Goal: Use online tool/utility: Utilize a website feature to perform a specific function

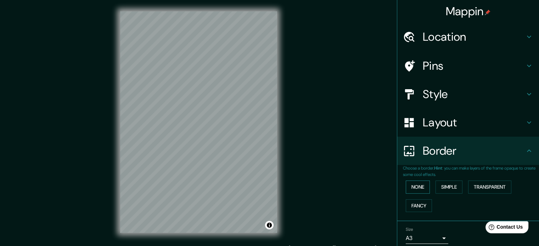
click at [410, 190] on button "None" at bounding box center [418, 187] width 24 height 13
click at [430, 116] on h4 "Layout" at bounding box center [474, 123] width 102 height 14
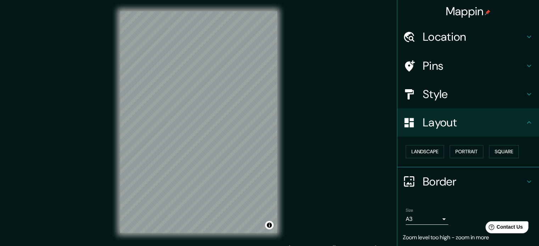
click at [441, 92] on h4 "Style" at bounding box center [474, 94] width 102 height 14
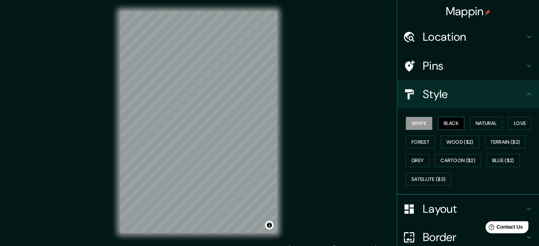
click at [438, 124] on button "Black" at bounding box center [451, 123] width 27 height 13
click at [487, 123] on button "Natural" at bounding box center [486, 123] width 33 height 13
click at [71, 76] on div "Mappin Location Pins Style White Black Natural Love Forest Wood ($2) Terrain ($…" at bounding box center [269, 128] width 539 height 256
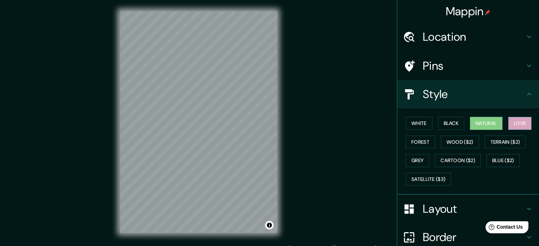
click at [518, 124] on button "Love" at bounding box center [519, 123] width 23 height 13
click at [508, 141] on button "Terrain ($2)" at bounding box center [505, 142] width 41 height 13
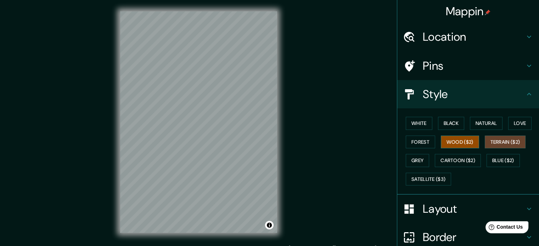
click at [466, 146] on button "Wood ($2)" at bounding box center [460, 142] width 38 height 13
click at [417, 142] on button "Forest" at bounding box center [420, 142] width 29 height 13
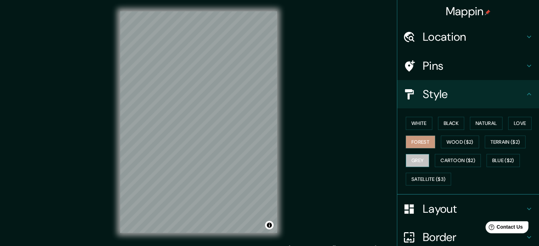
click at [415, 163] on button "Grey" at bounding box center [417, 160] width 23 height 13
click at [411, 123] on button "White" at bounding box center [419, 123] width 27 height 13
click at [461, 208] on h4 "Layout" at bounding box center [474, 209] width 102 height 14
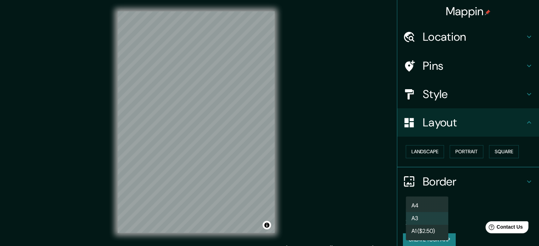
click at [433, 219] on body "Mappin Location Pins Style Layout Landscape Portrait Square Border Choose a bor…" at bounding box center [269, 123] width 539 height 246
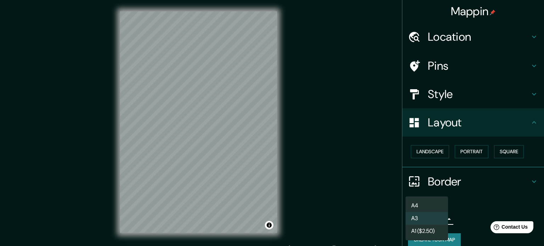
click at [433, 219] on li "A3" at bounding box center [427, 218] width 43 height 13
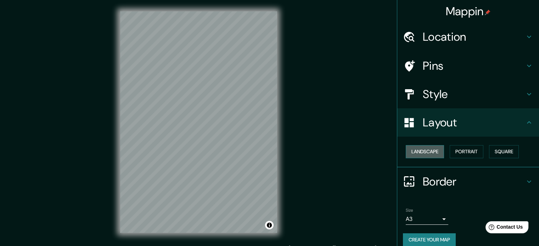
click at [422, 152] on button "Landscape" at bounding box center [425, 151] width 38 height 13
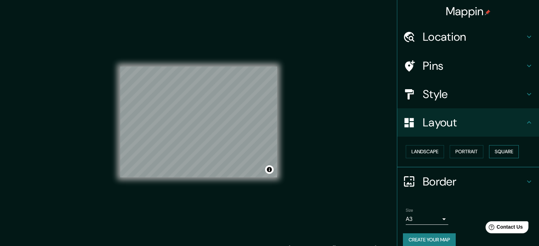
click at [504, 150] on button "Square" at bounding box center [504, 151] width 30 height 13
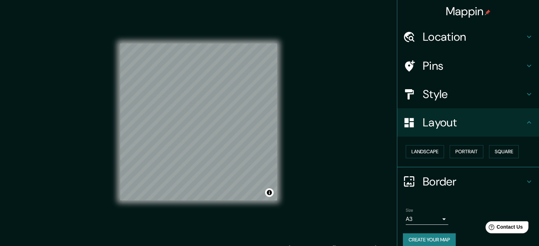
click at [430, 240] on button "Create your map" at bounding box center [429, 240] width 53 height 13
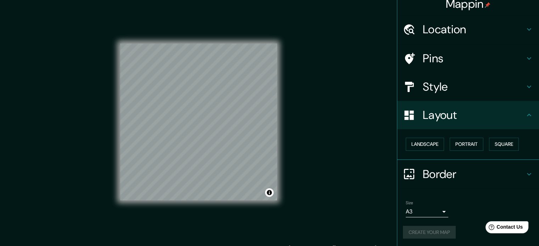
scroll to position [8, 0]
click at [426, 233] on div "Create your map" at bounding box center [468, 232] width 130 height 13
click at [513, 205] on div "Size A3 a4" at bounding box center [468, 208] width 130 height 23
click at [529, 173] on div "Border" at bounding box center [468, 174] width 142 height 28
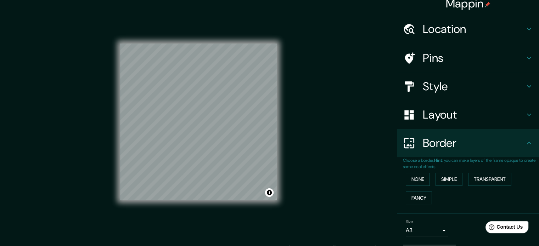
click at [523, 159] on p "Choose a border. Hint : you can make layers of the frame opaque to create some …" at bounding box center [471, 163] width 136 height 13
click at [524, 150] on div "Border" at bounding box center [468, 143] width 142 height 28
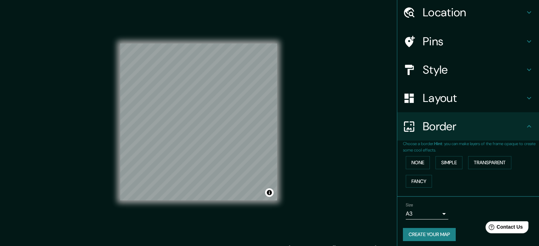
scroll to position [27, 0]
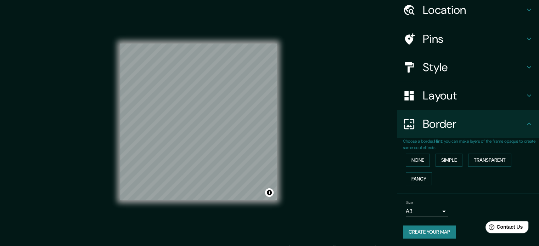
click at [438, 234] on button "Create your map" at bounding box center [429, 232] width 53 height 13
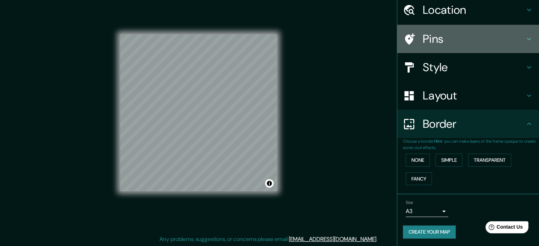
click at [449, 42] on h4 "Pins" at bounding box center [474, 39] width 102 height 14
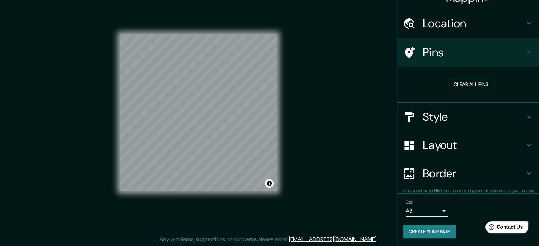
scroll to position [13, 0]
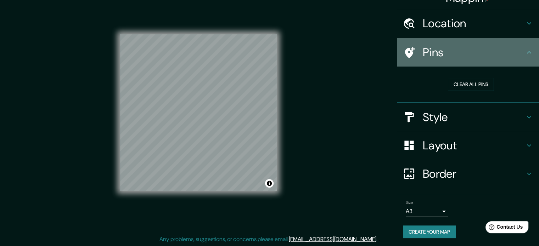
click at [516, 53] on h4 "Pins" at bounding box center [474, 52] width 102 height 14
click at [522, 58] on div "Pins" at bounding box center [468, 52] width 142 height 28
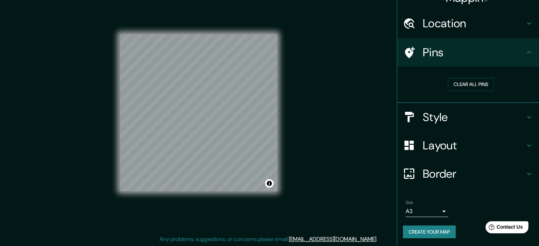
click at [479, 149] on h4 "Layout" at bounding box center [474, 146] width 102 height 14
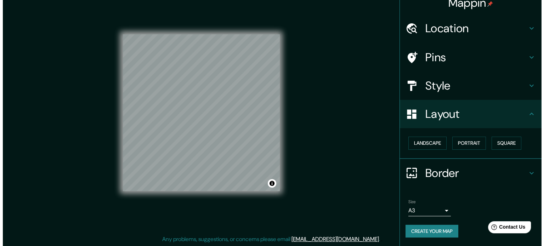
scroll to position [8, 0]
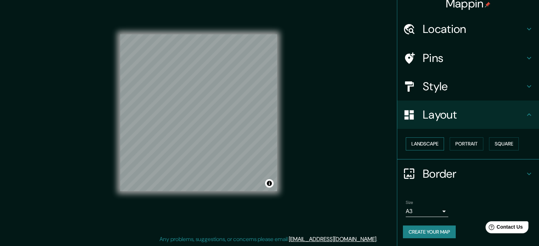
click at [415, 141] on button "Landscape" at bounding box center [425, 144] width 38 height 13
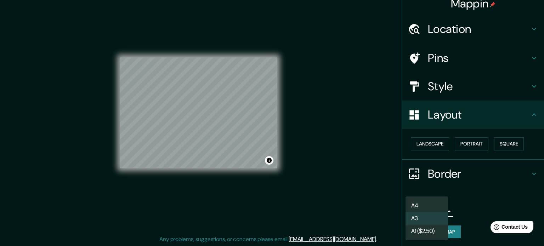
click at [418, 209] on body "Mappin Location Pins Style Layout Landscape Portrait Square Border Choose a bor…" at bounding box center [272, 114] width 544 height 246
